Goal: Navigation & Orientation: Find specific page/section

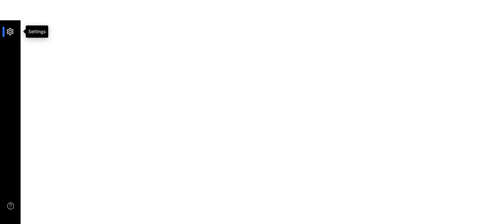
click at [12, 31] on div at bounding box center [13, 32] width 14 height 10
click at [58, 84] on main at bounding box center [247, 112] width 494 height 224
click at [10, 31] on div at bounding box center [13, 32] width 14 height 10
click at [196, 77] on main at bounding box center [247, 112] width 494 height 224
click at [15, 32] on div at bounding box center [13, 32] width 14 height 10
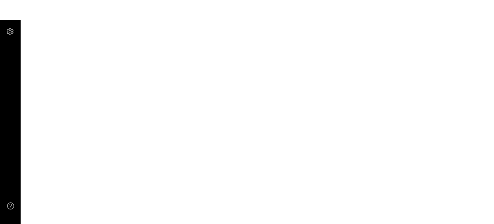
click at [158, 114] on main at bounding box center [247, 112] width 494 height 224
click at [12, 208] on use at bounding box center [10, 205] width 6 height 6
click at [341, 46] on main at bounding box center [247, 112] width 494 height 224
